Goal: Information Seeking & Learning: Find specific page/section

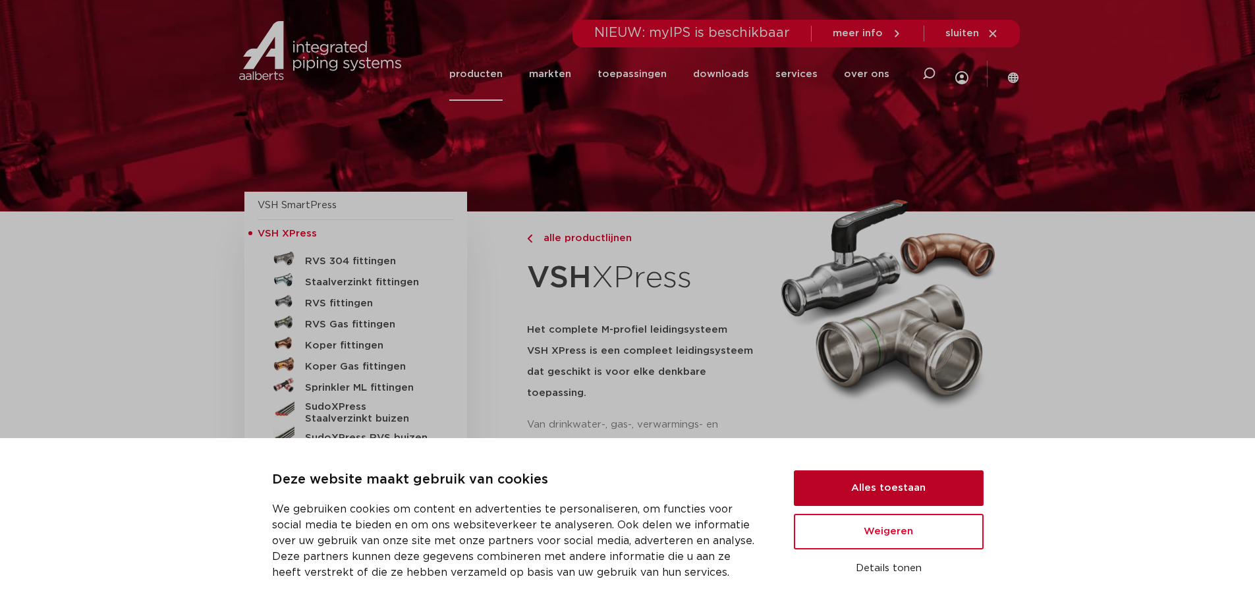
click at [868, 481] on button "Alles toestaan" at bounding box center [889, 488] width 190 height 36
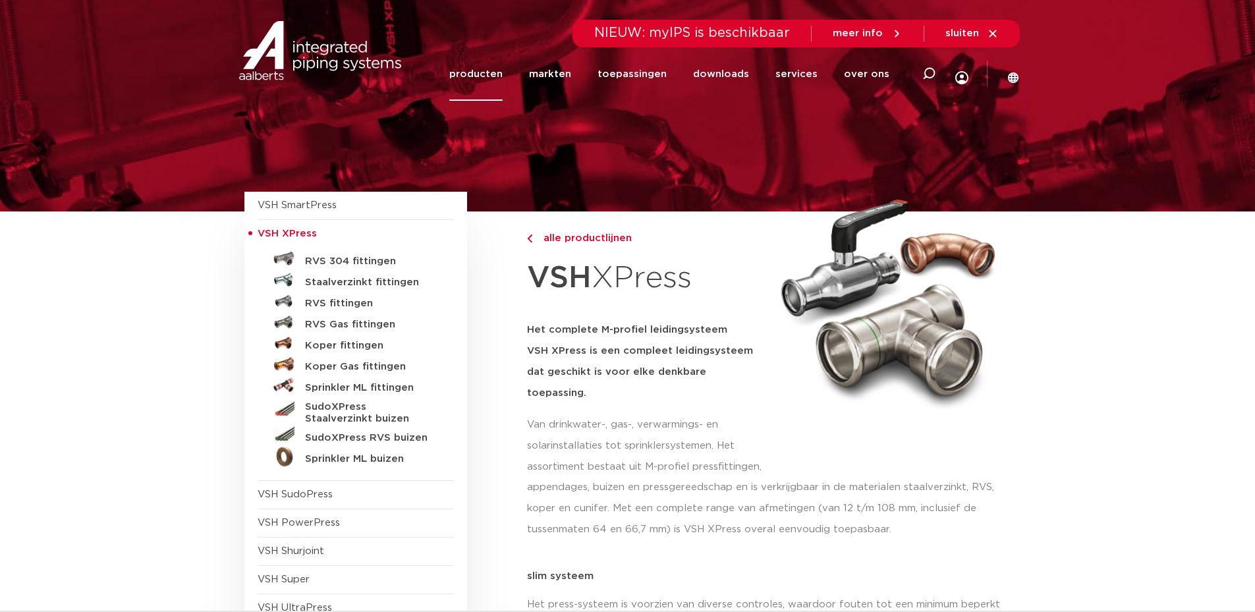
click at [483, 66] on link "producten" at bounding box center [475, 73] width 53 height 53
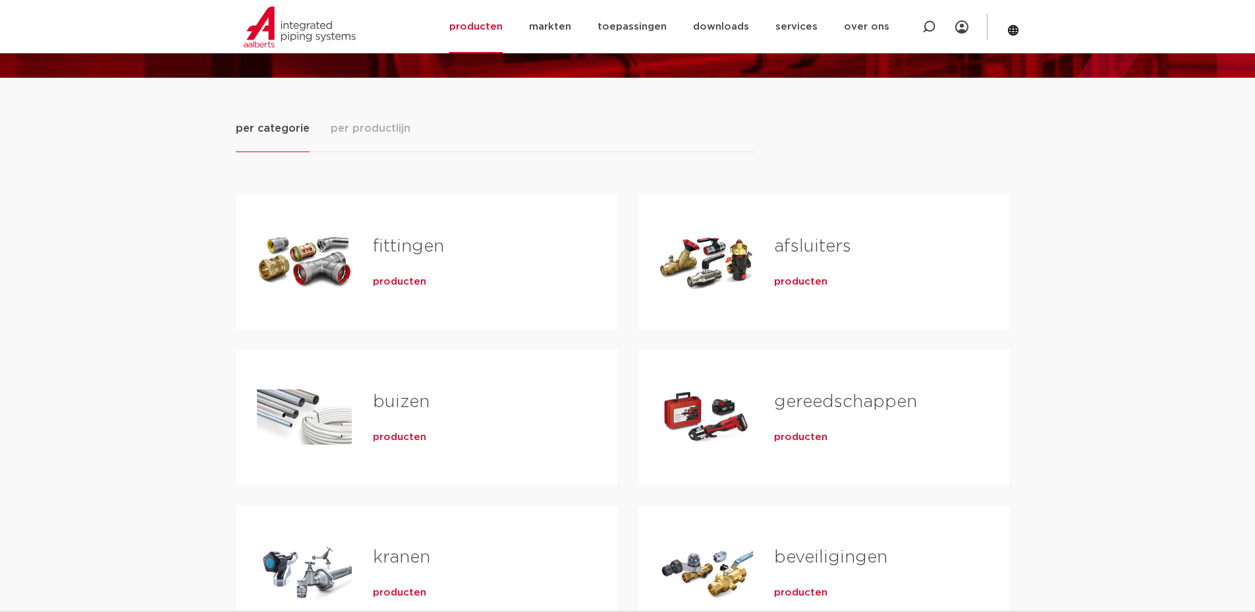
scroll to position [132, 0]
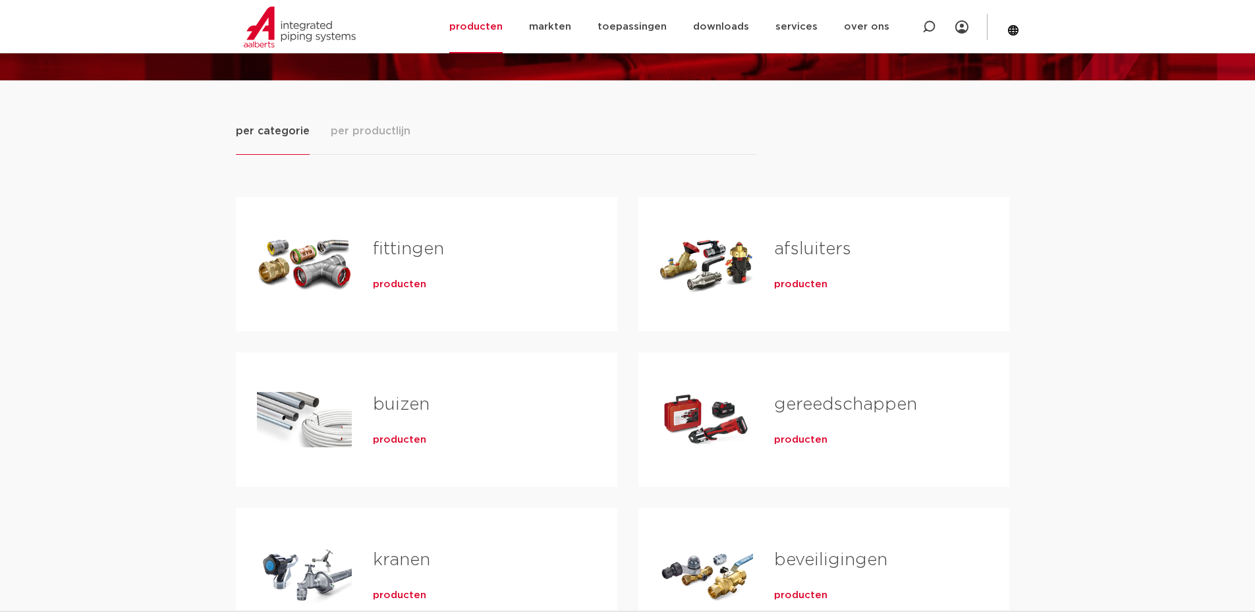
click at [810, 284] on span "producten" at bounding box center [800, 284] width 53 height 13
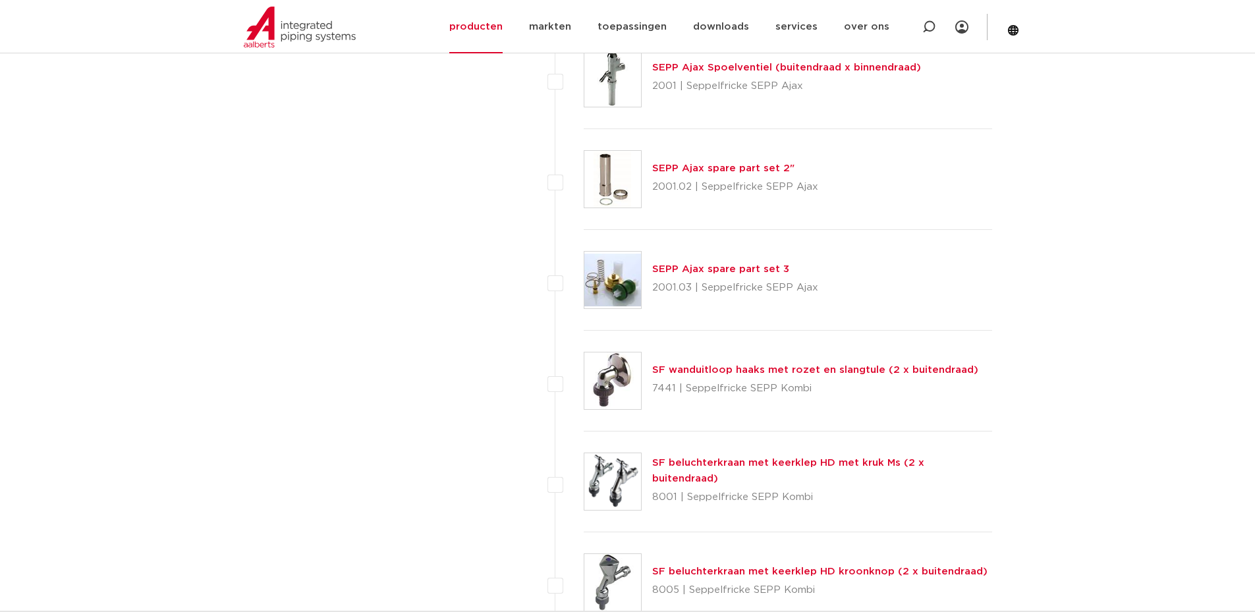
scroll to position [1499, 0]
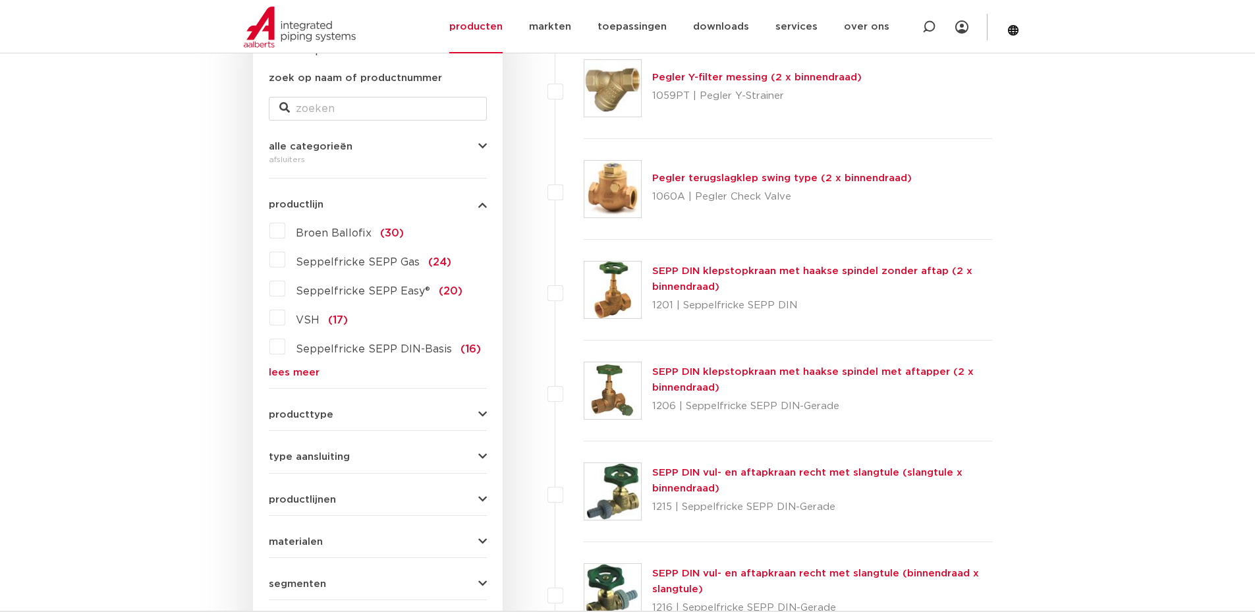
scroll to position [313, 0]
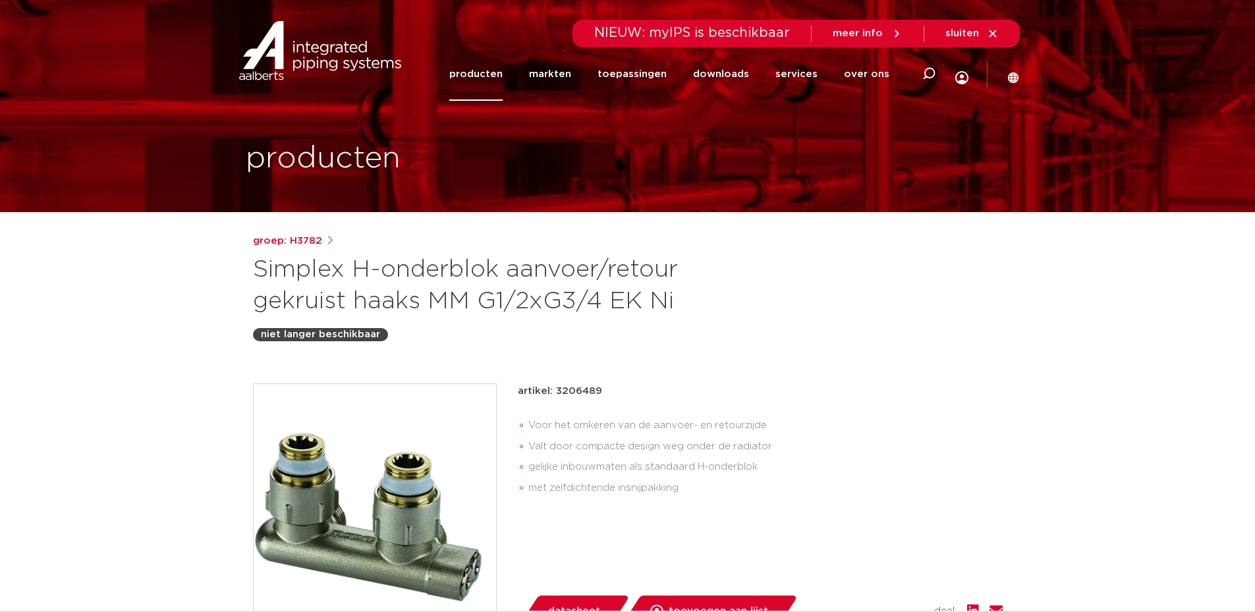
click at [482, 84] on link "producten" at bounding box center [475, 73] width 53 height 53
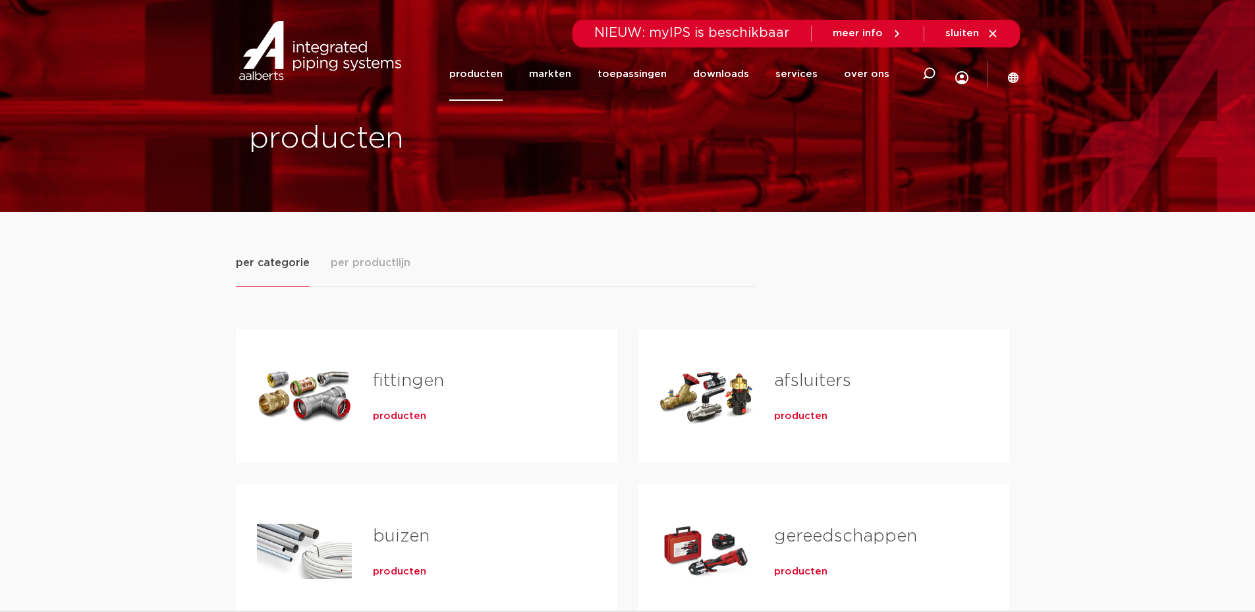
click at [349, 261] on span "per productlijn" at bounding box center [371, 263] width 80 height 16
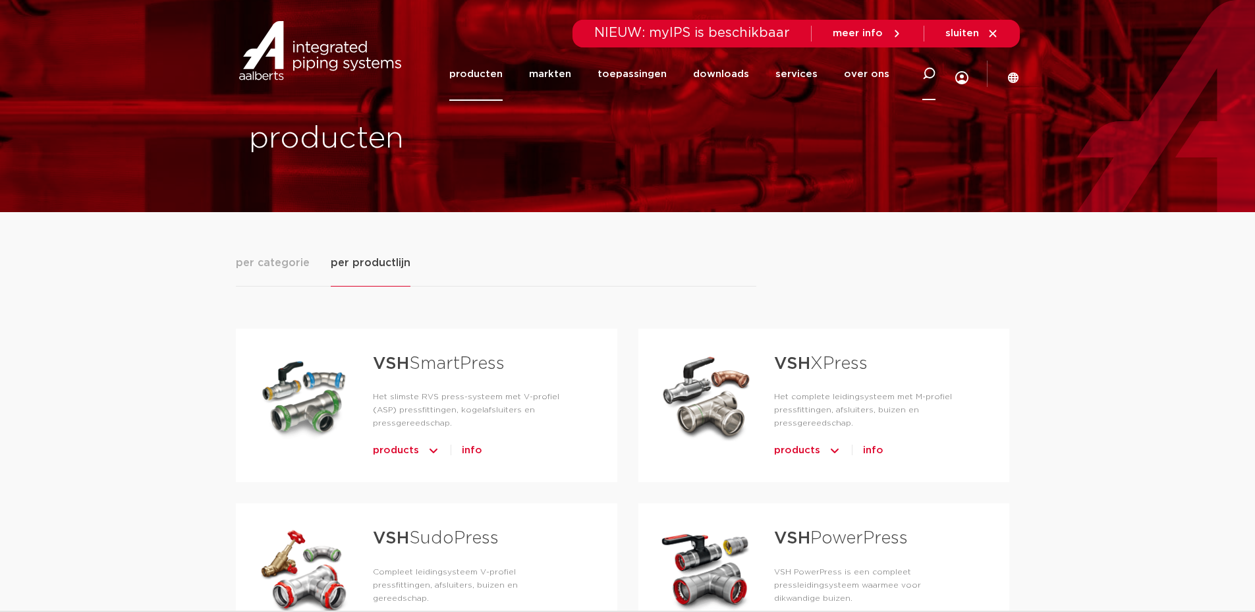
click at [934, 78] on icon at bounding box center [928, 73] width 13 height 13
type input "onderblok"
click button "Zoeken" at bounding box center [0, 0] width 0 height 0
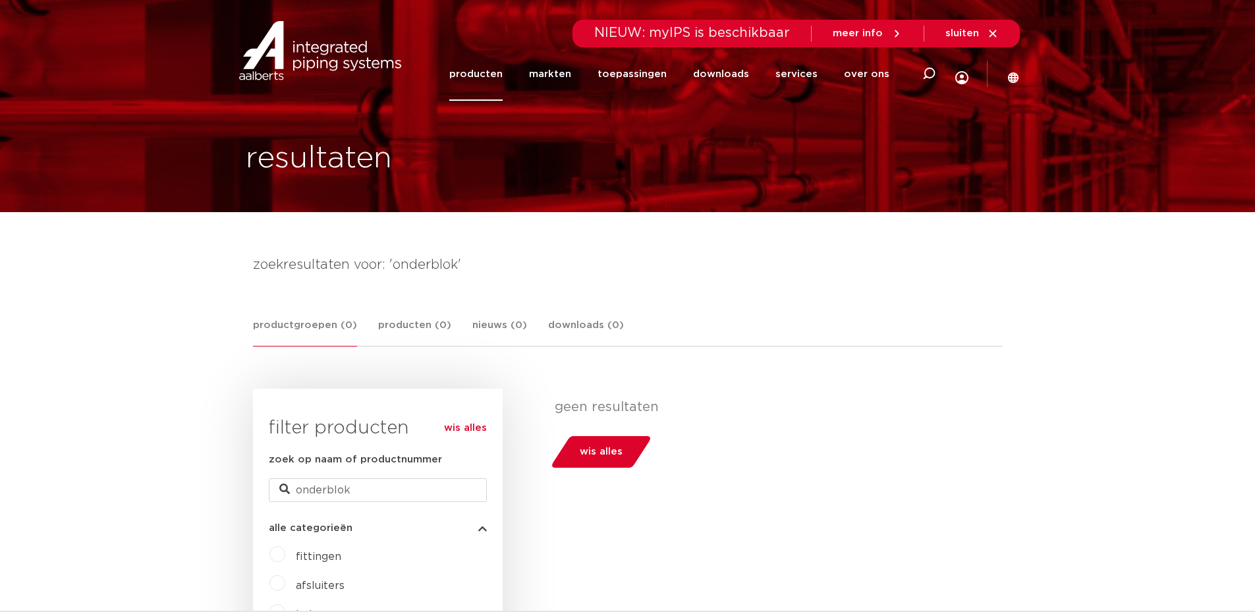
scroll to position [198, 0]
